Goal: Task Accomplishment & Management: Manage account settings

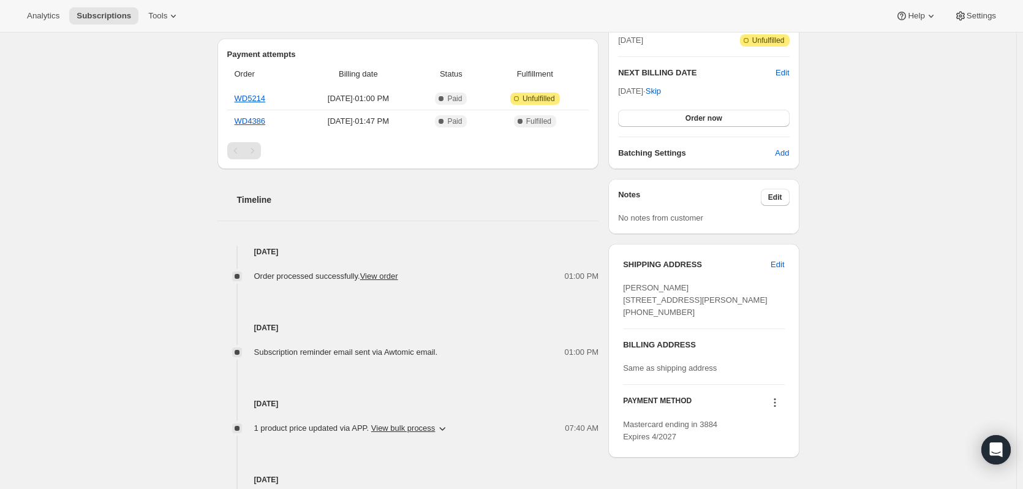
scroll to position [306, 0]
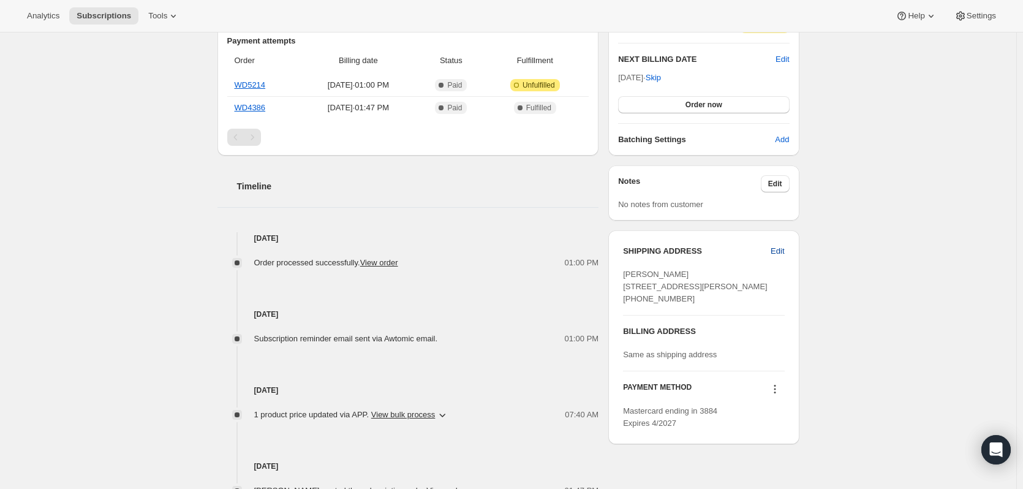
click at [782, 249] on span "Edit" at bounding box center [777, 251] width 13 height 12
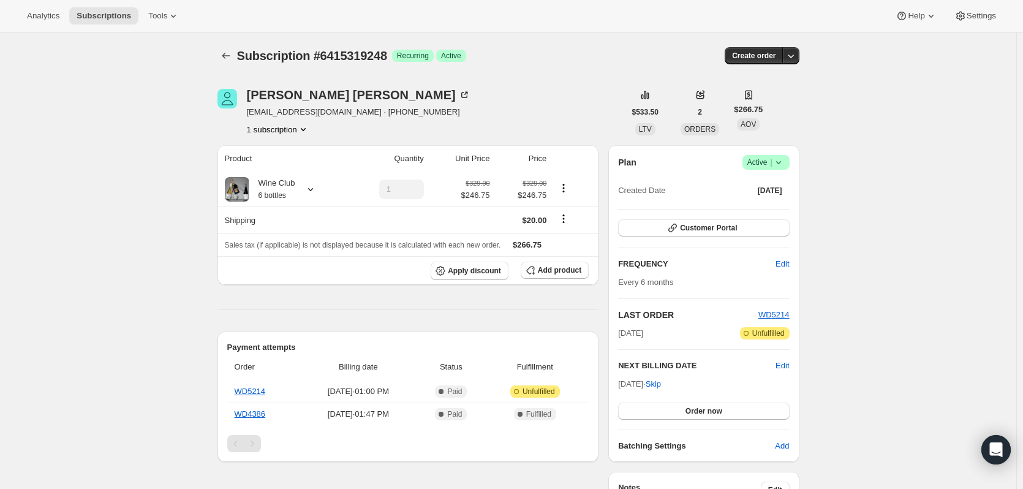
select select "WA"
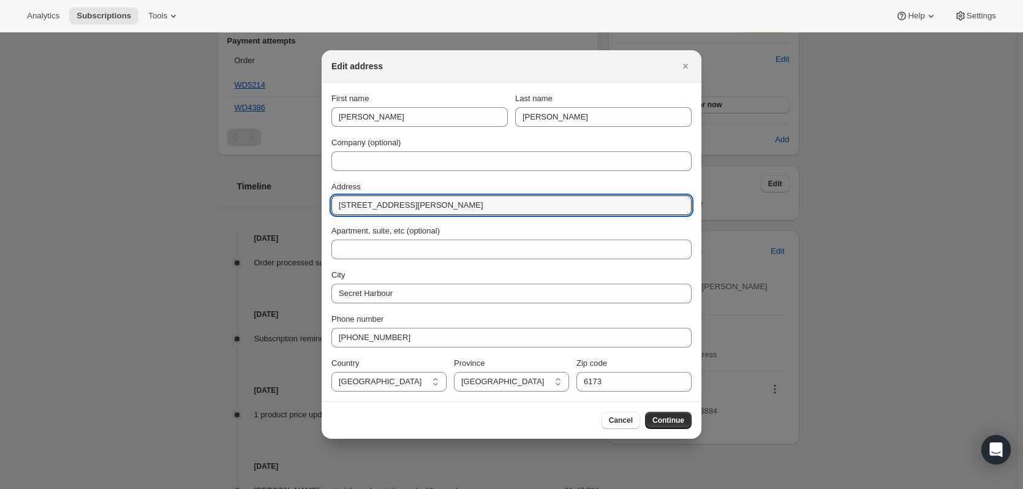
drag, startPoint x: 401, startPoint y: 202, endPoint x: 314, endPoint y: 202, distance: 87.6
paste input "8 [PERSON_NAME]"
type input "8 [PERSON_NAME]"
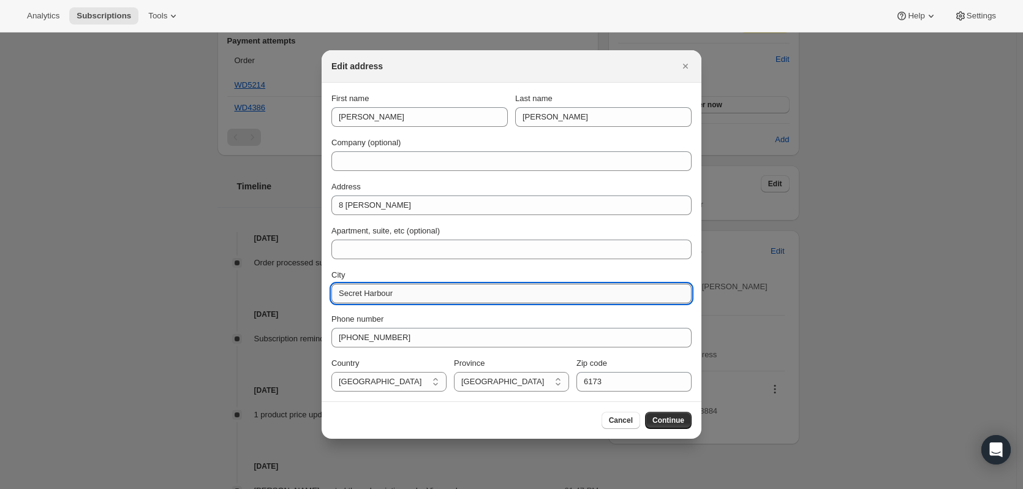
click at [412, 300] on input "Secret Harbour" at bounding box center [511, 294] width 360 height 20
drag, startPoint x: 415, startPoint y: 293, endPoint x: 306, endPoint y: 293, distance: 109.1
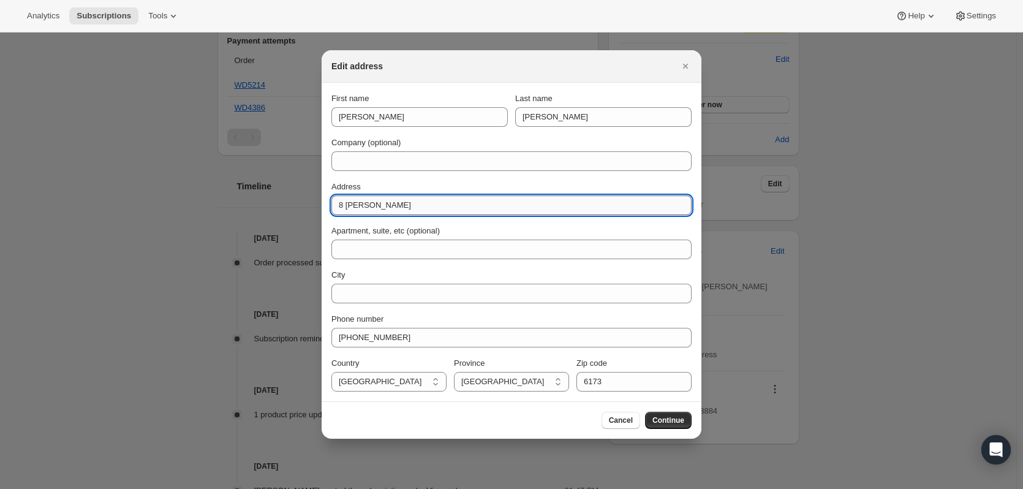
click at [412, 199] on input "8 [PERSON_NAME]" at bounding box center [511, 205] width 360 height 20
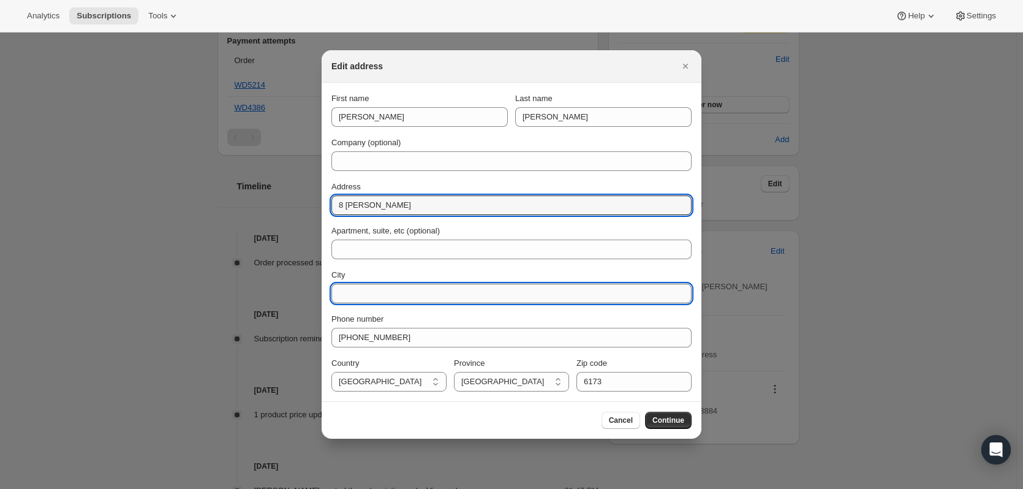
click at [385, 295] on input "City" at bounding box center [511, 294] width 360 height 20
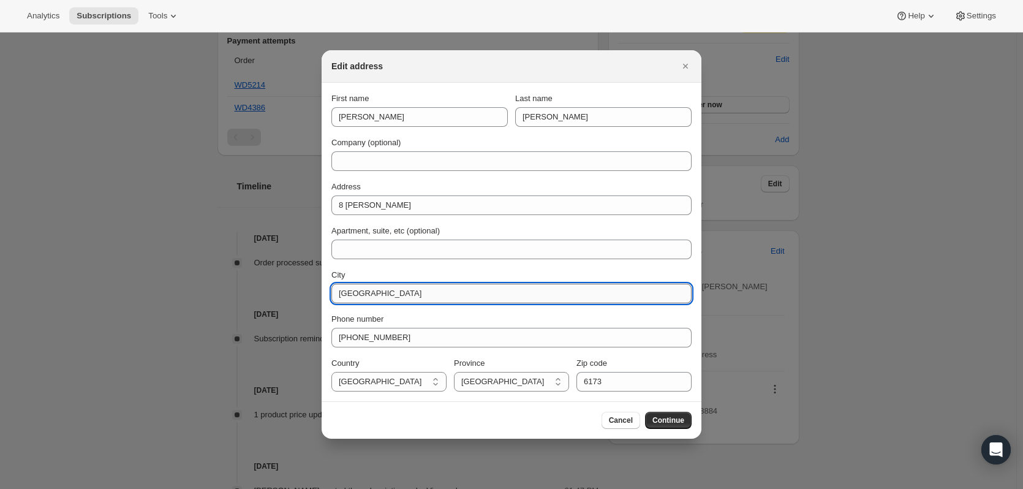
click at [370, 292] on input "[GEOGRAPHIC_DATA]" at bounding box center [511, 294] width 360 height 20
type input "[GEOGRAPHIC_DATA]"
click at [437, 315] on div "Phone number" at bounding box center [511, 319] width 360 height 12
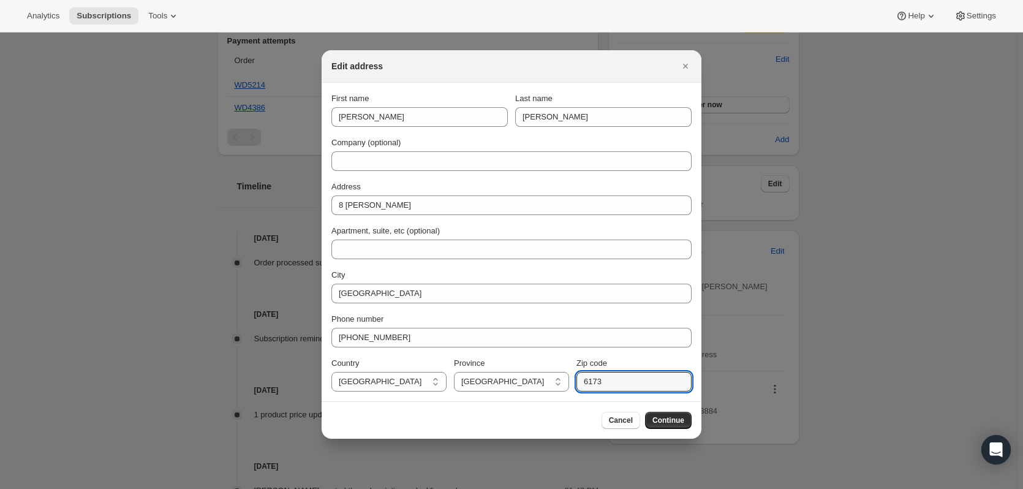
drag, startPoint x: 633, startPoint y: 384, endPoint x: 569, endPoint y: 376, distance: 64.8
click at [569, 376] on div "Country [GEOGRAPHIC_DATA] [GEOGRAPHIC_DATA] Province [GEOGRAPHIC_DATA] [GEOGRAP…" at bounding box center [511, 374] width 360 height 34
type input "6721"
click at [449, 424] on div "Cancel Continue" at bounding box center [511, 420] width 360 height 17
click at [675, 421] on span "Continue" at bounding box center [668, 420] width 32 height 10
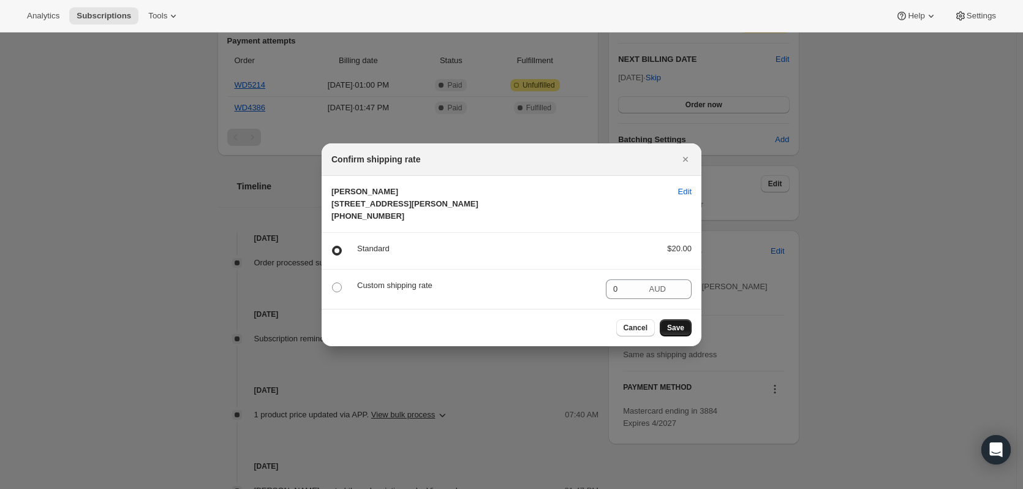
click at [675, 333] on span "Save" at bounding box center [675, 328] width 17 height 10
